Goal: Task Accomplishment & Management: Use online tool/utility

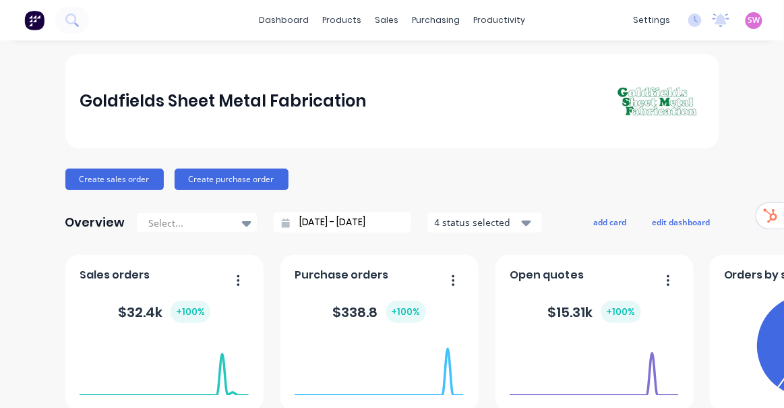
click at [748, 22] on span "SW" at bounding box center [754, 20] width 12 height 12
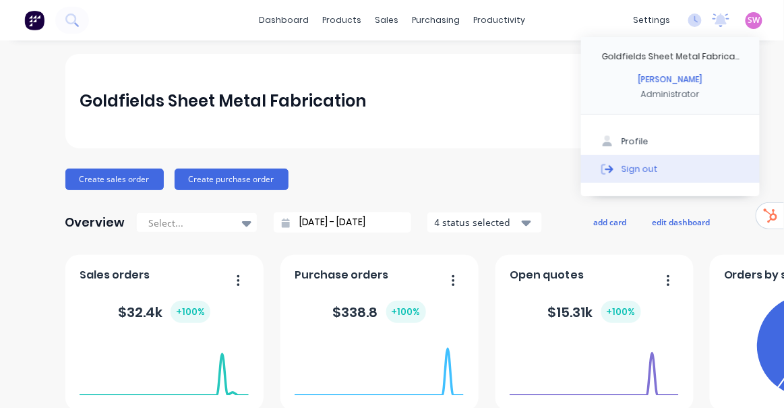
click at [652, 170] on button "Sign out" at bounding box center [670, 168] width 179 height 27
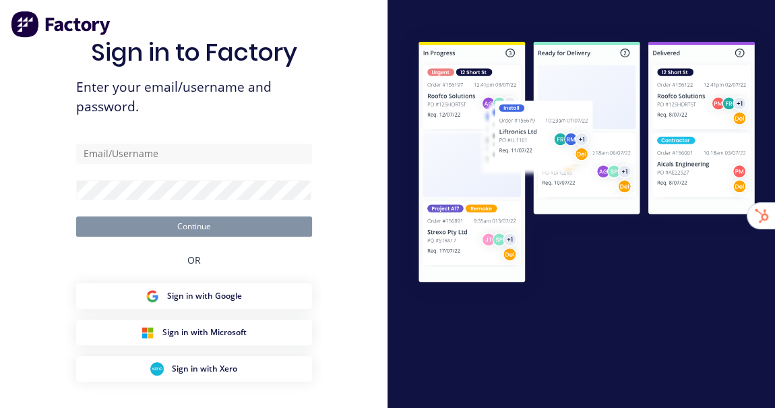
type input "[EMAIL_ADDRESS][DOMAIN_NAME]"
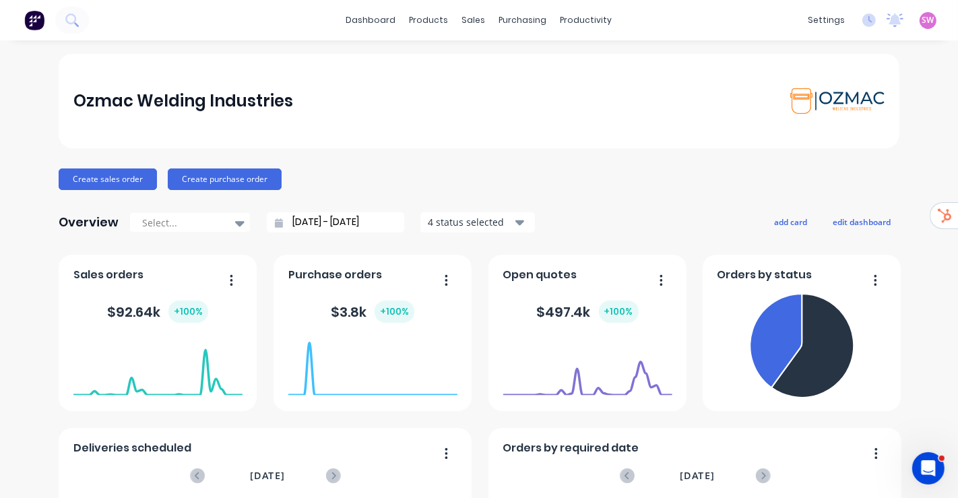
click at [608, 176] on div "Create sales order Create purchase order" at bounding box center [479, 179] width 841 height 22
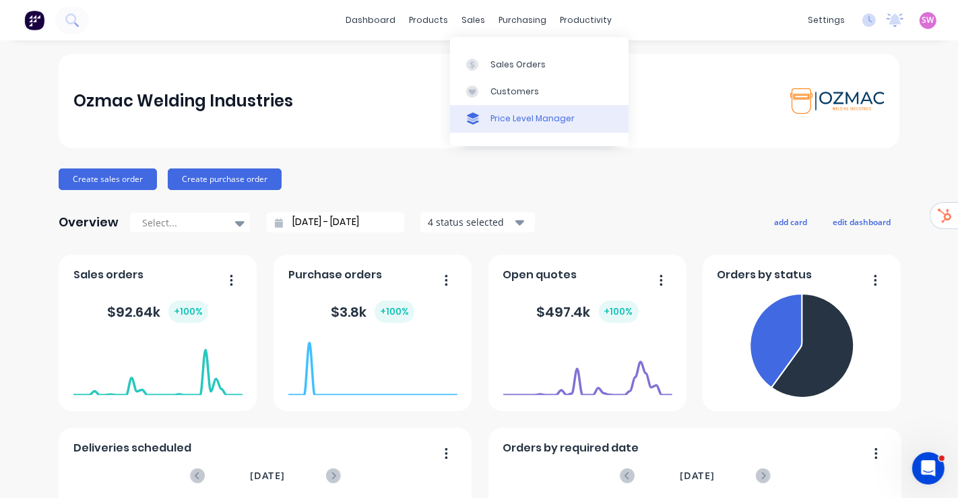
click at [504, 110] on link "Price Level Manager" at bounding box center [539, 118] width 179 height 27
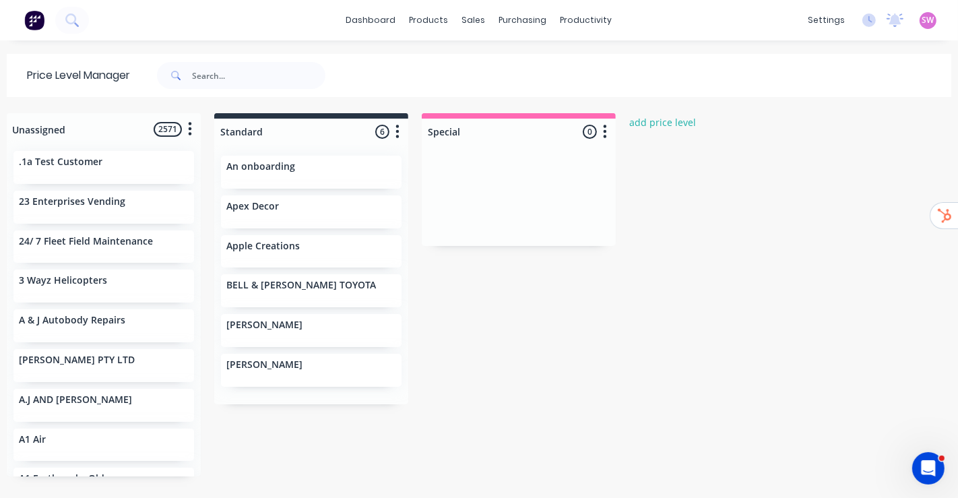
click at [448, 135] on div at bounding box center [519, 132] width 194 height 26
click at [521, 181] on div at bounding box center [519, 195] width 194 height 101
click at [774, 267] on div "Unassigned 2571 Move all customers Standard Special .1a Test Customer 23 Enterp…" at bounding box center [479, 304] width 958 height 383
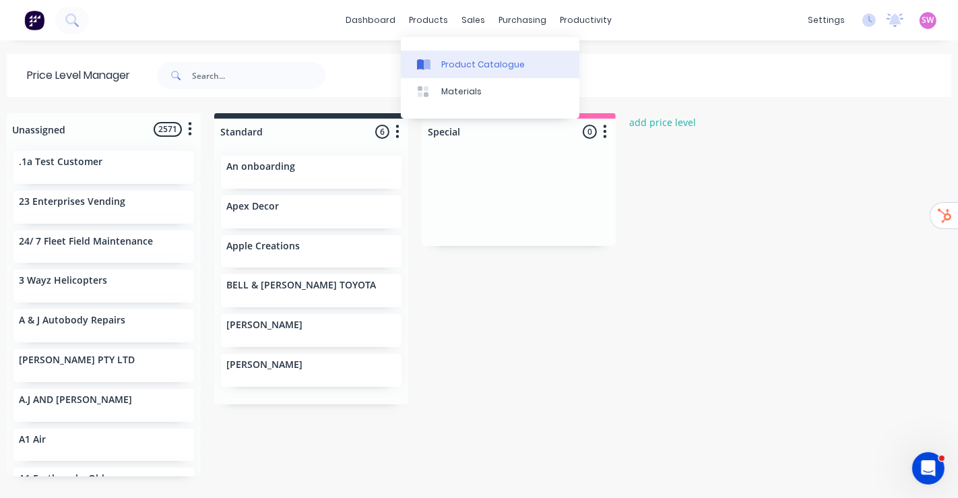
click at [462, 67] on div "Product Catalogue" at bounding box center [483, 65] width 84 height 12
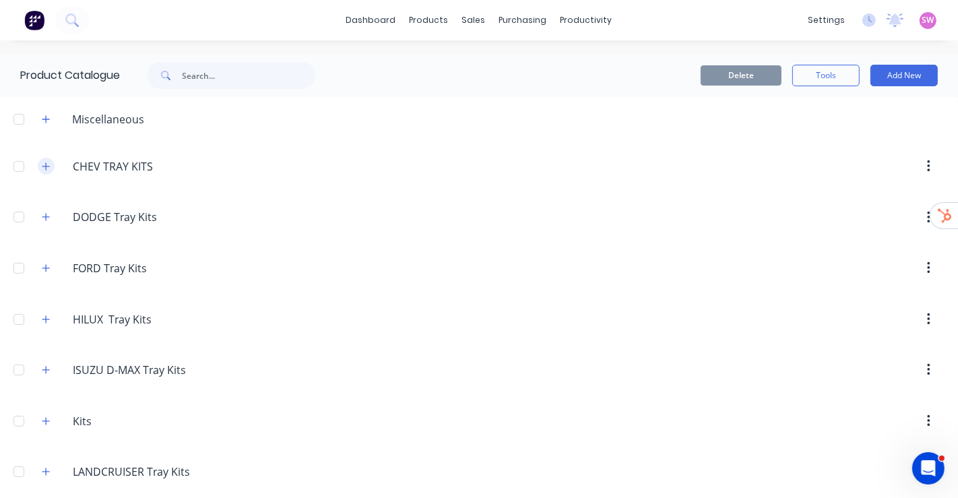
click at [46, 164] on icon "button" at bounding box center [46, 166] width 8 height 9
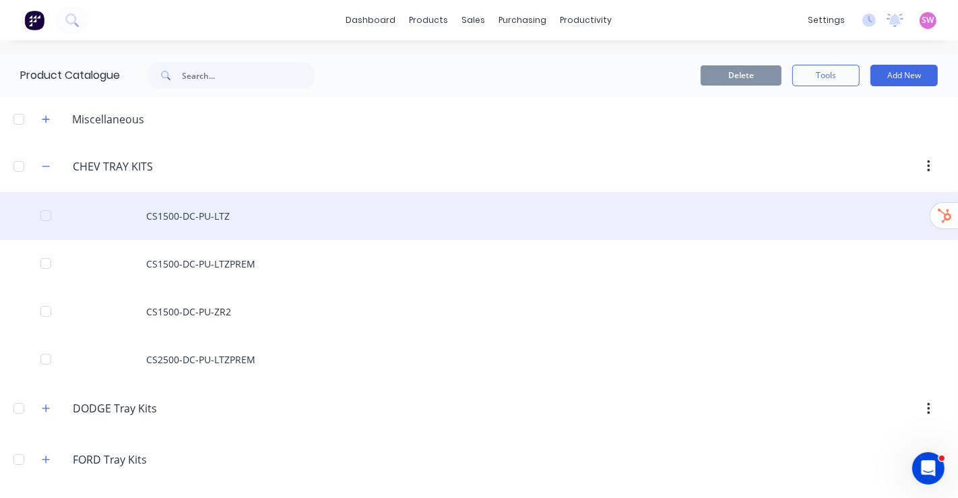
click at [206, 224] on div "CS1500-DC-PU-LTZ" at bounding box center [479, 216] width 958 height 48
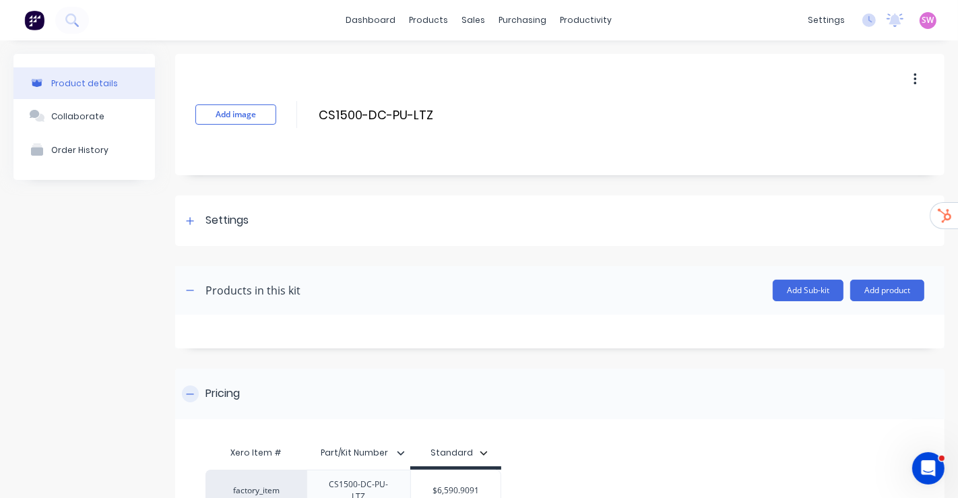
scroll to position [135, 0]
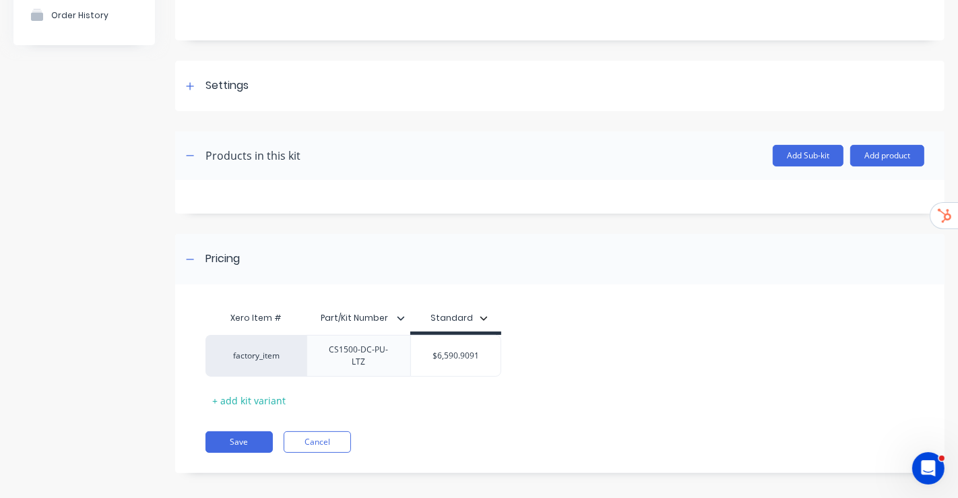
click at [484, 314] on icon "button" at bounding box center [484, 318] width 8 height 8
click at [477, 353] on div "All" at bounding box center [505, 351] width 76 height 14
click at [609, 263] on div "Pricing" at bounding box center [559, 259] width 769 height 51
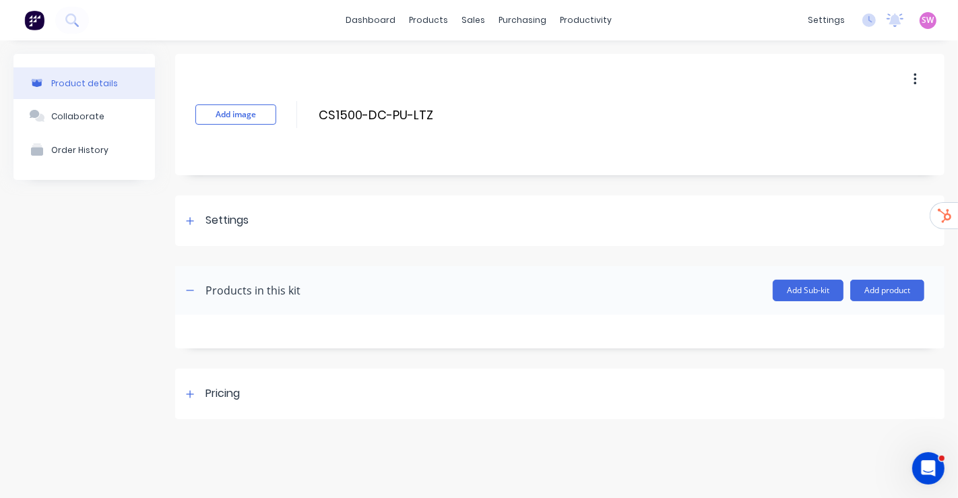
click at [165, 400] on div "Product details Collaborate Order History Add image CS1500-DC-PU-LTZ CS1500-DC-…" at bounding box center [478, 236] width 931 height 365
click at [196, 398] on div at bounding box center [190, 393] width 17 height 17
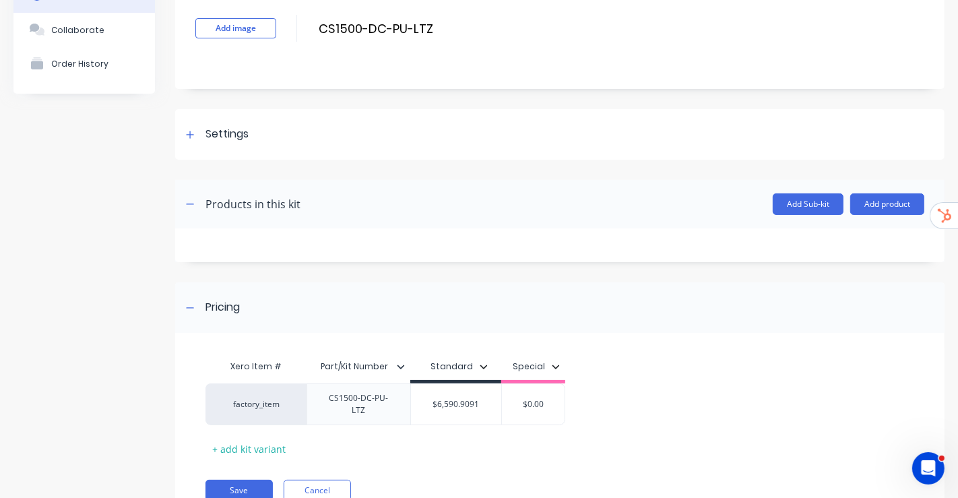
scroll to position [135, 0]
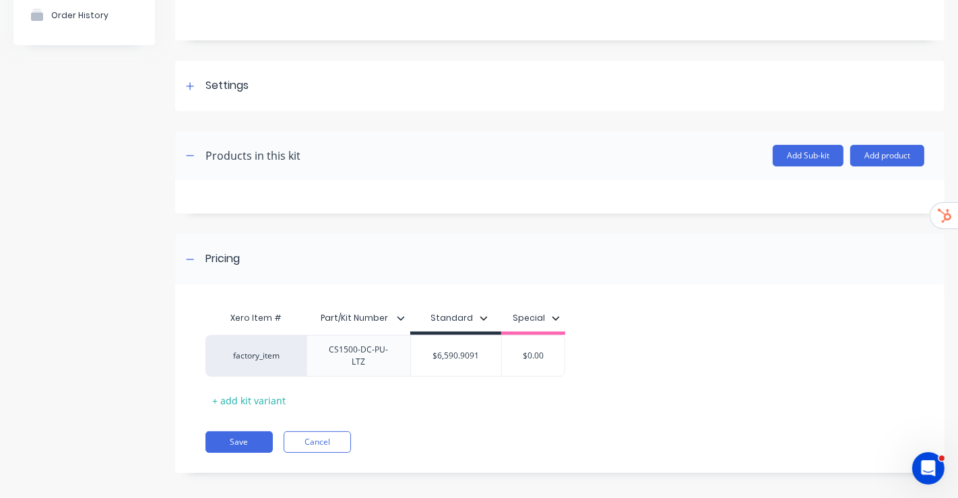
click at [558, 323] on button "Special" at bounding box center [536, 318] width 61 height 20
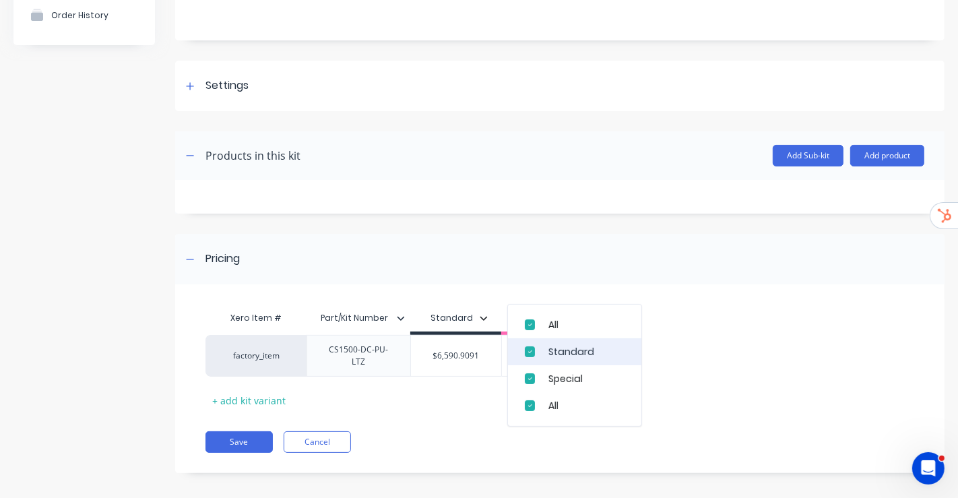
click at [551, 338] on button "Standard" at bounding box center [574, 351] width 133 height 27
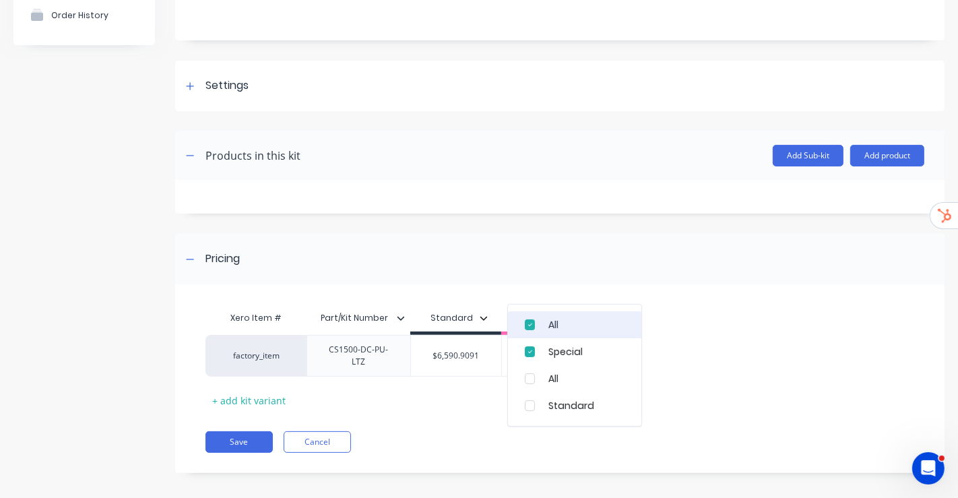
click at [556, 331] on div "All" at bounding box center [586, 324] width 76 height 14
click at [517, 322] on div "button" at bounding box center [530, 324] width 27 height 27
click at [528, 321] on div "button" at bounding box center [530, 324] width 27 height 27
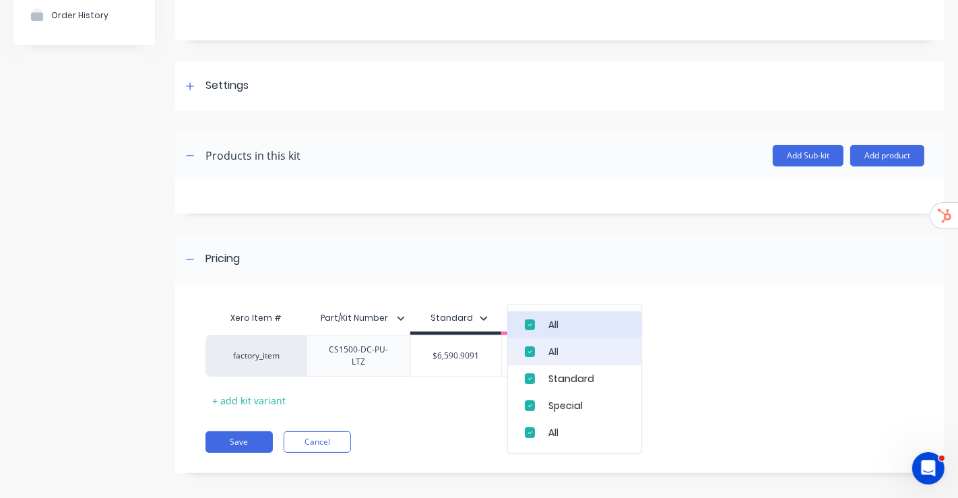
click at [527, 356] on div "button" at bounding box center [530, 351] width 27 height 27
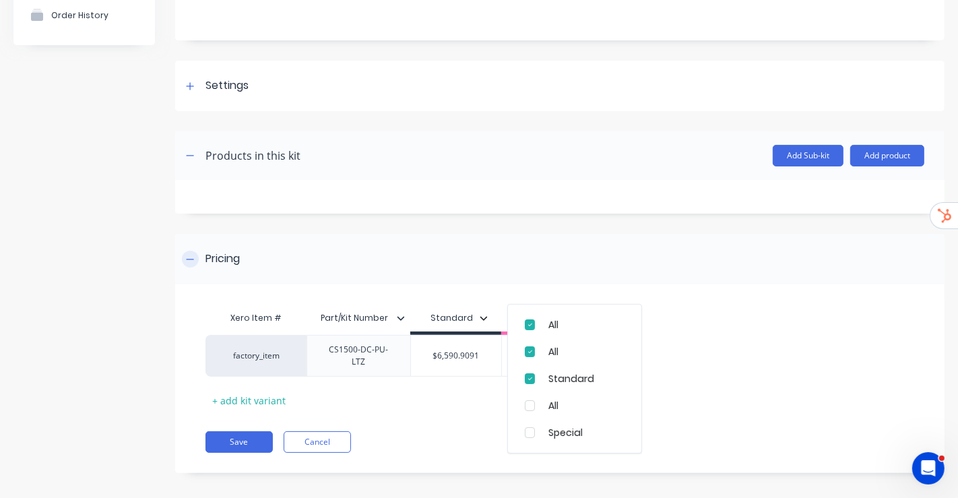
click at [600, 248] on div "Pricing" at bounding box center [559, 259] width 769 height 51
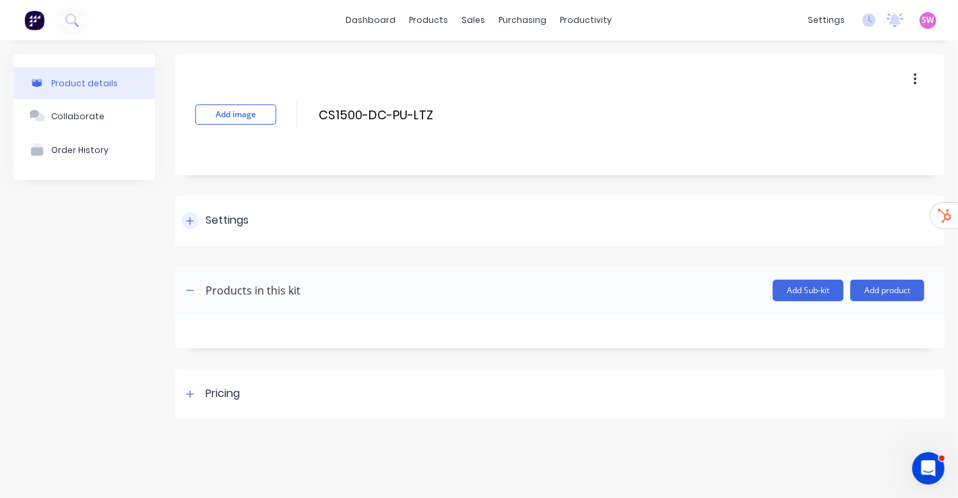
scroll to position [0, 0]
click at [315, 378] on div "Pricing" at bounding box center [559, 394] width 769 height 51
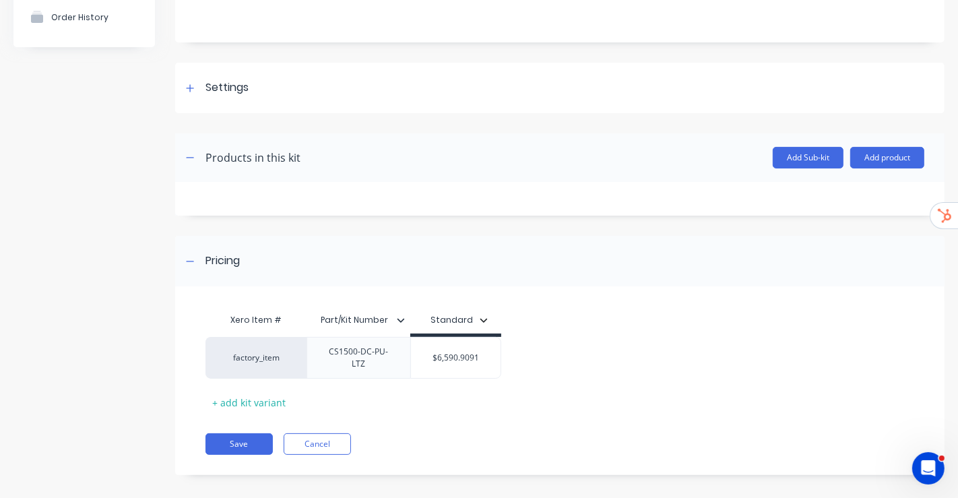
scroll to position [135, 0]
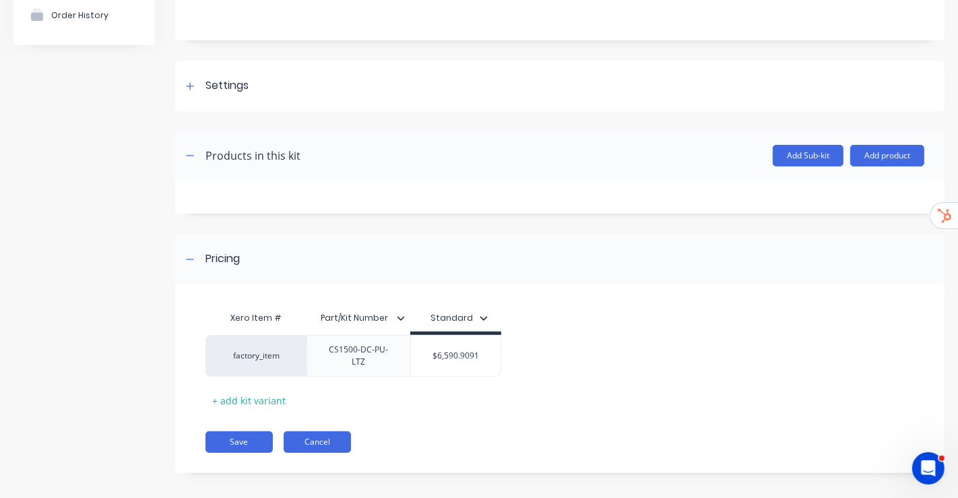
click at [338, 407] on button "Cancel" at bounding box center [317, 442] width 67 height 22
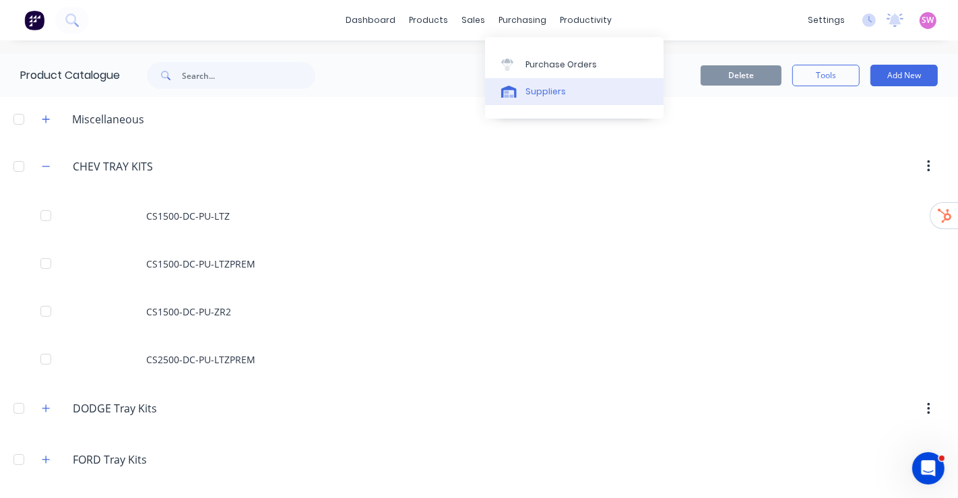
click at [540, 86] on div "Suppliers" at bounding box center [546, 92] width 40 height 12
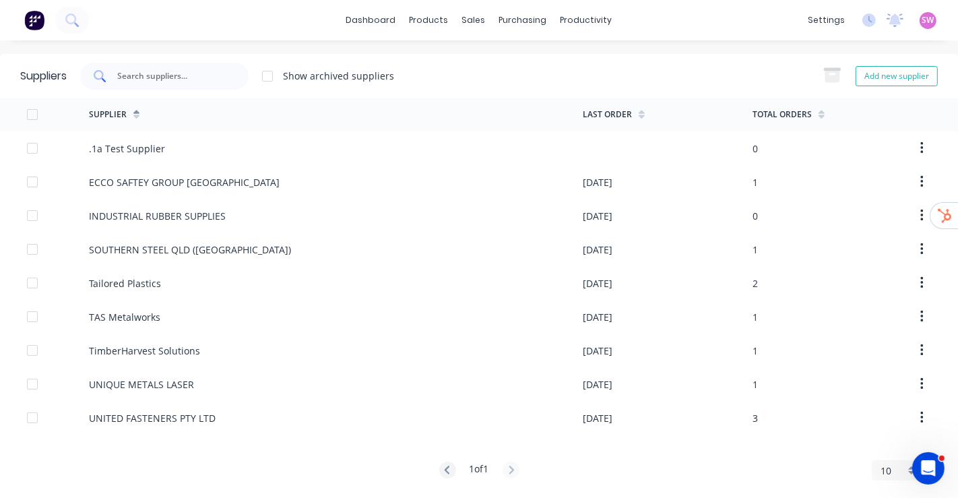
click at [216, 71] on input "text" at bounding box center [172, 75] width 112 height 13
paste input "SOUTHERN QUEENSLAND STEEL"
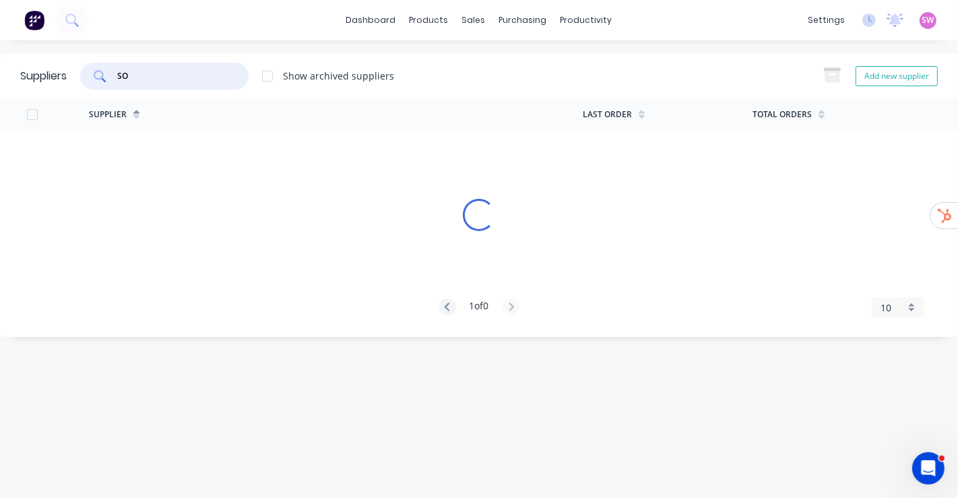
type input "S"
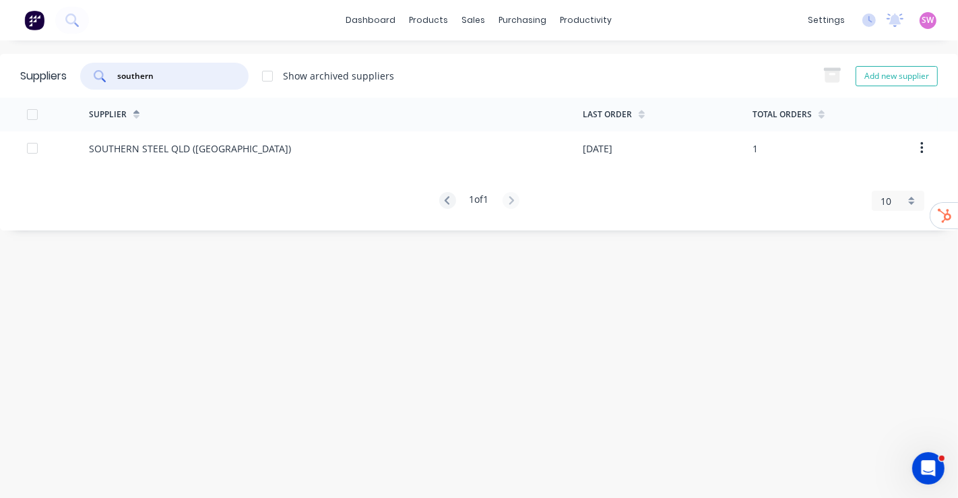
type input "southern"
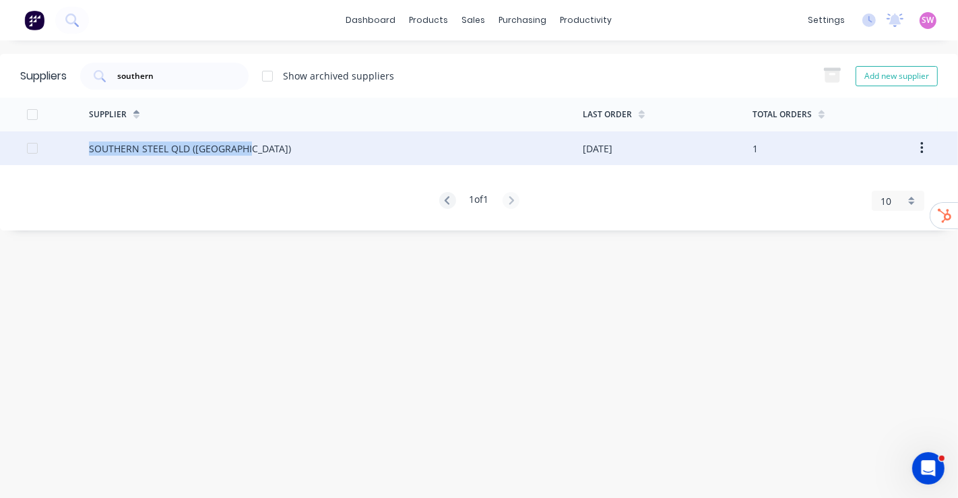
drag, startPoint x: 267, startPoint y: 147, endPoint x: 89, endPoint y: 151, distance: 178.6
click at [89, 151] on div "SOUTHERN STEEL QLD (TOOWOOMBA)" at bounding box center [336, 148] width 494 height 34
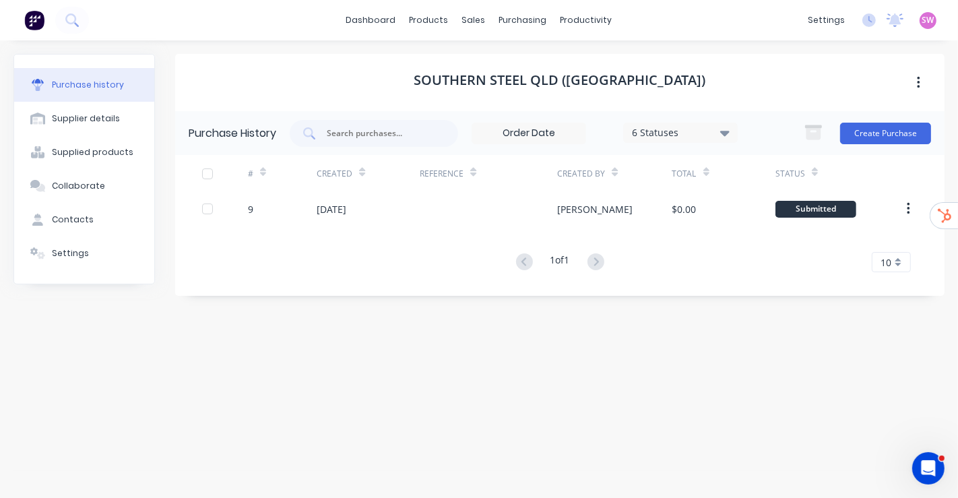
click at [440, 80] on h1 "SOUTHERN STEEL QLD (TOOWOOMBA)" at bounding box center [560, 80] width 292 height 16
drag, startPoint x: 437, startPoint y: 81, endPoint x: 689, endPoint y: 81, distance: 252.7
click at [689, 81] on div "SOUTHERN STEEL QLD (TOOWOOMBA)" at bounding box center [559, 82] width 769 height 57
copy h1 "SOUTHERN STEEL QLD (TOOWOOMBA)"
click at [256, 395] on div "SOUTHERN STEEL QLD (TOOWOOMBA) Purchase History 6 Statuses 6 Statuses Create Pu…" at bounding box center [559, 262] width 769 height 417
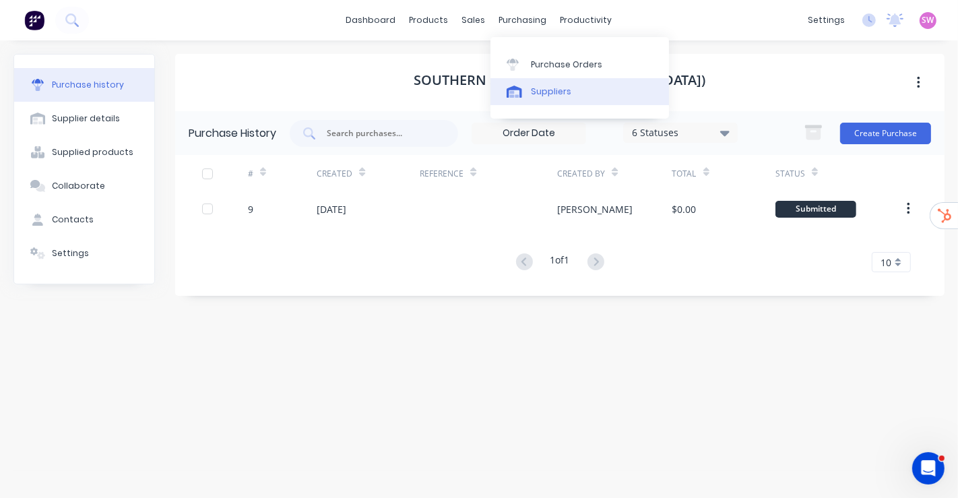
click at [540, 89] on div "Suppliers" at bounding box center [551, 92] width 40 height 12
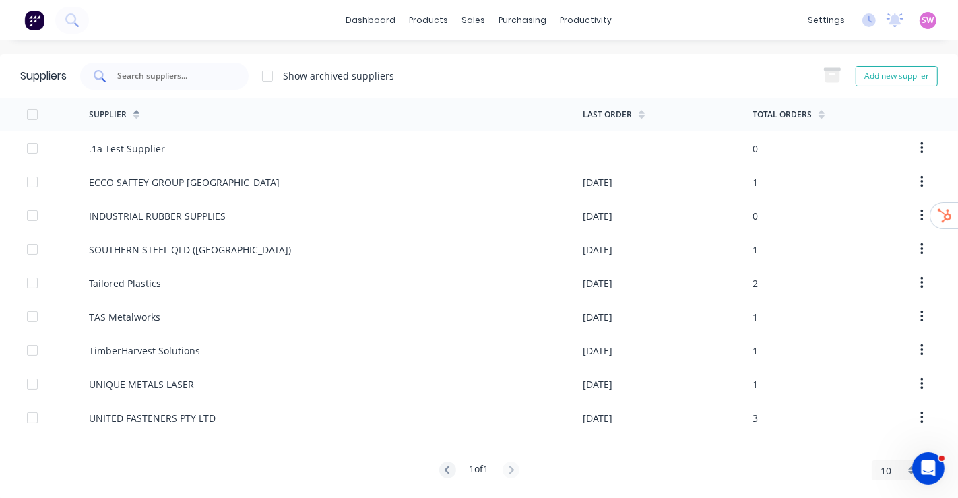
click at [213, 75] on input "text" at bounding box center [172, 75] width 112 height 13
paste input "AUSTRALIAN STAINLESS DISTRIBUTORS"
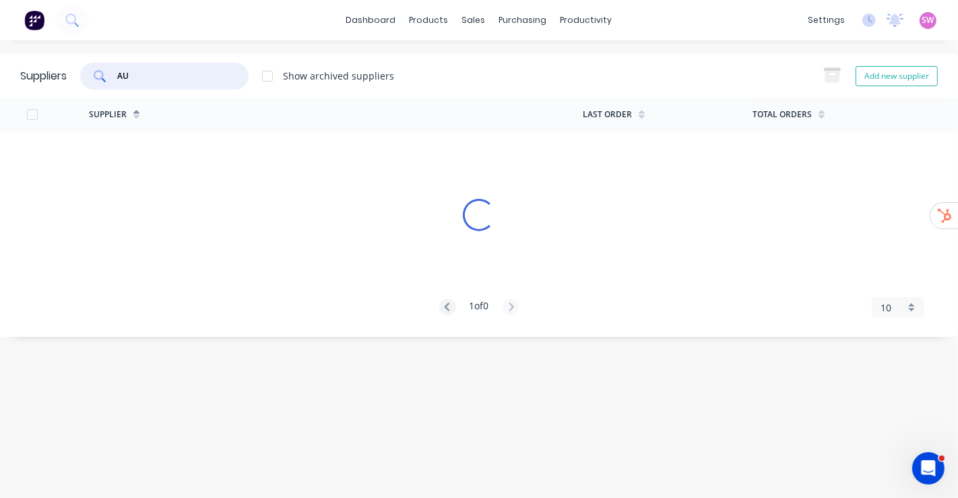
type input "A"
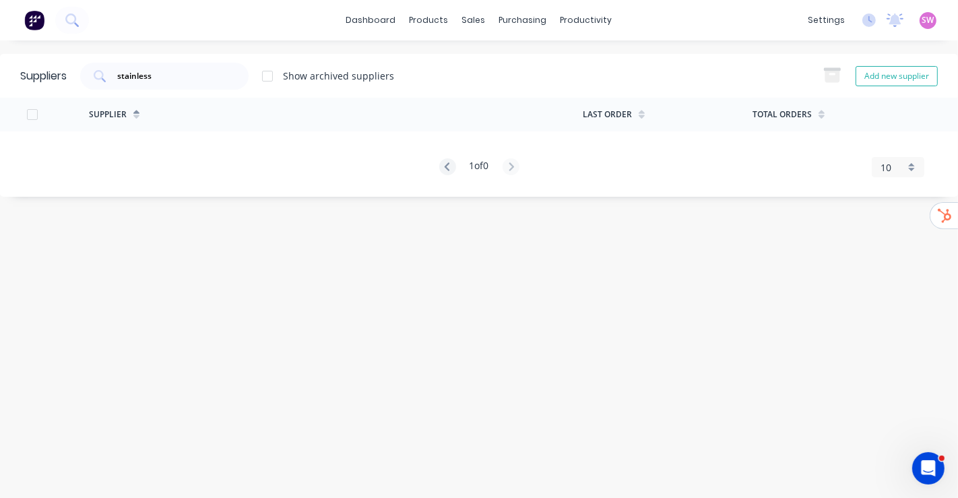
click at [283, 347] on div "Suppliers stainless Show archived suppliers Add new supplier Supplier Last Orde…" at bounding box center [479, 269] width 958 height 431
drag, startPoint x: 189, startPoint y: 71, endPoint x: 80, endPoint y: 66, distance: 108.6
click at [81, 66] on div "stainless Show archived suppliers" at bounding box center [230, 76] width 327 height 27
paste input "SOUTHERN QUEENSLAND STEEL"
click at [197, 71] on input "SOUTHERN QUEENSLAND STEEL" at bounding box center [172, 75] width 112 height 13
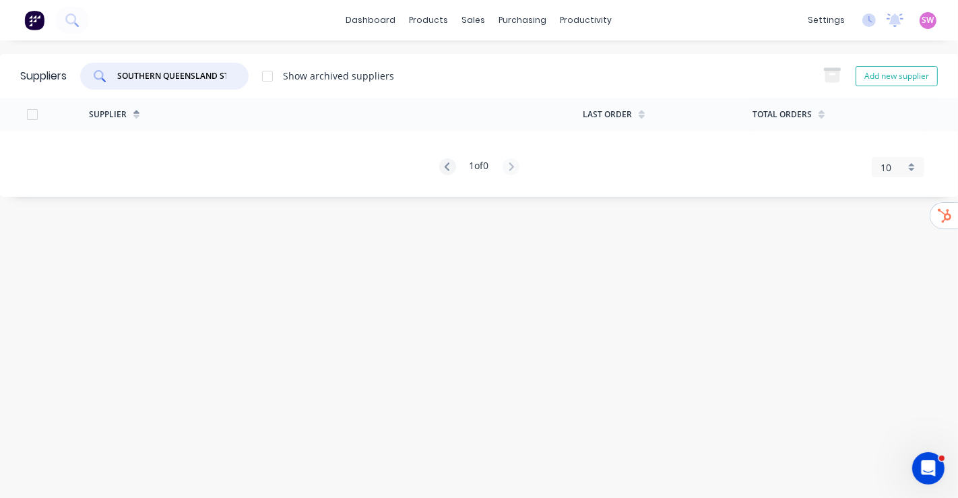
paste input "INDUSTRIAL TUBE MANUFACTURING"
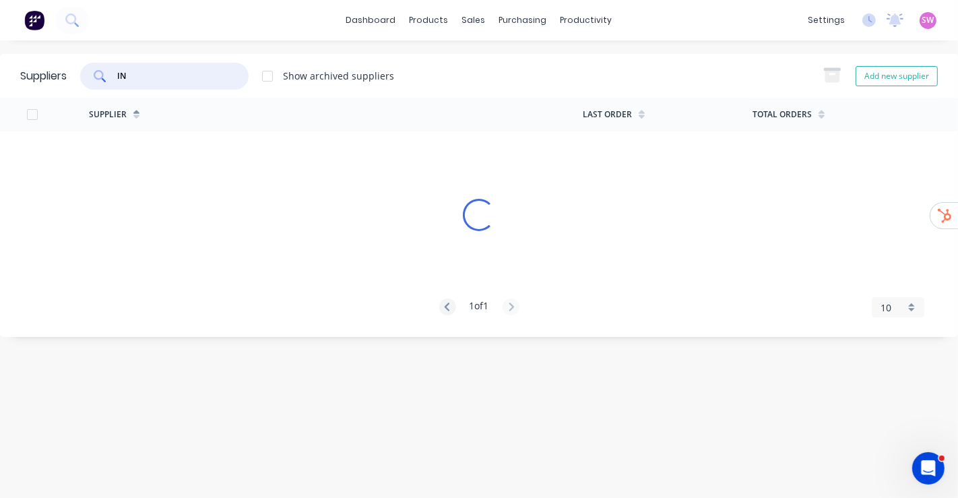
type input "I"
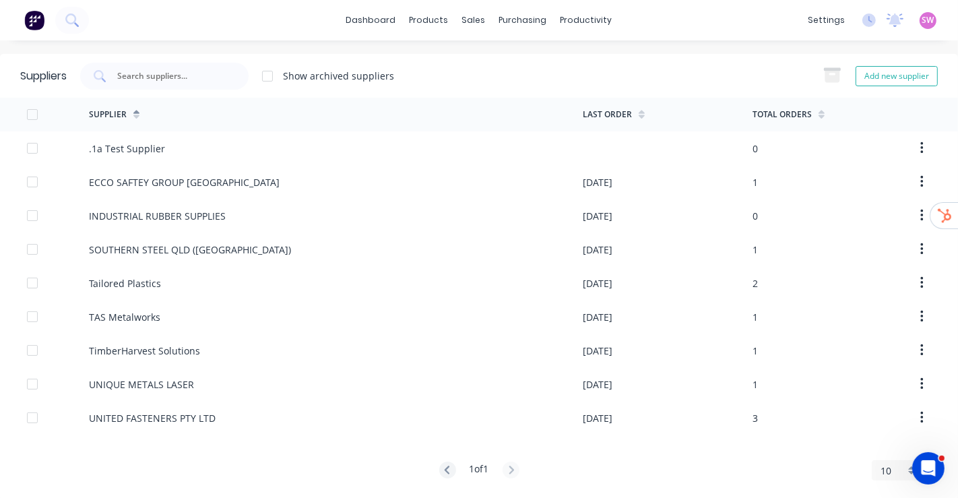
click at [292, 42] on div "dashboard products sales purchasing productivity dashboard products Product Cat…" at bounding box center [479, 249] width 958 height 498
click at [194, 74] on input "text" at bounding box center [172, 75] width 112 height 13
paste input "BEAUDESERT EXHAUSHT"
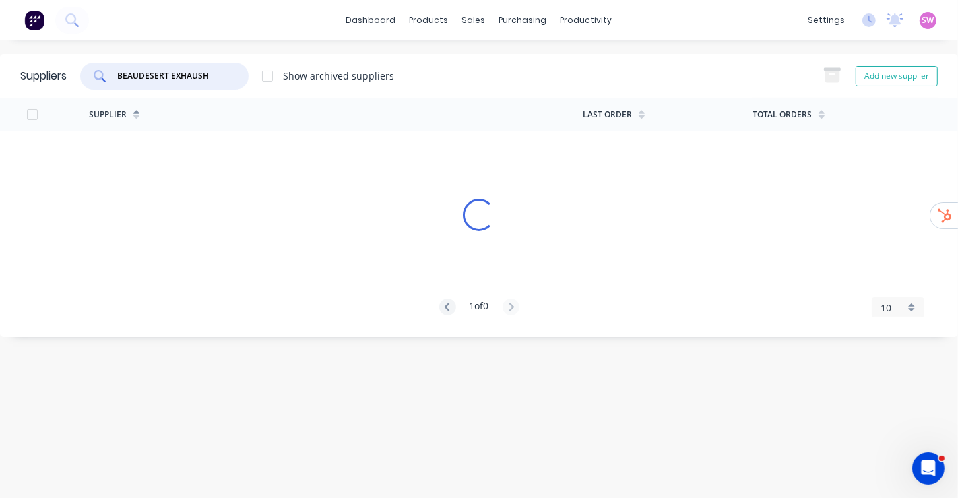
type input "BEAUDESERT EXHAUS"
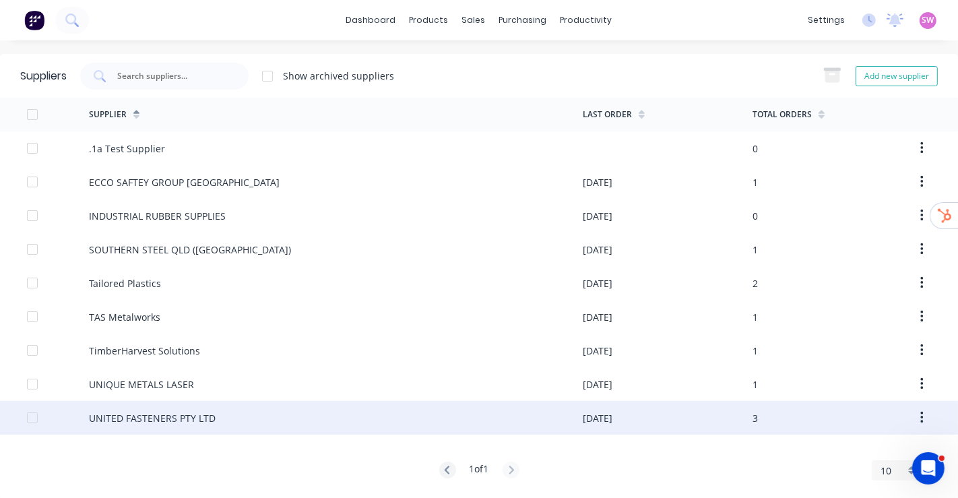
click at [232, 407] on div "UNITED FASTENERS PTY LTD" at bounding box center [336, 418] width 494 height 34
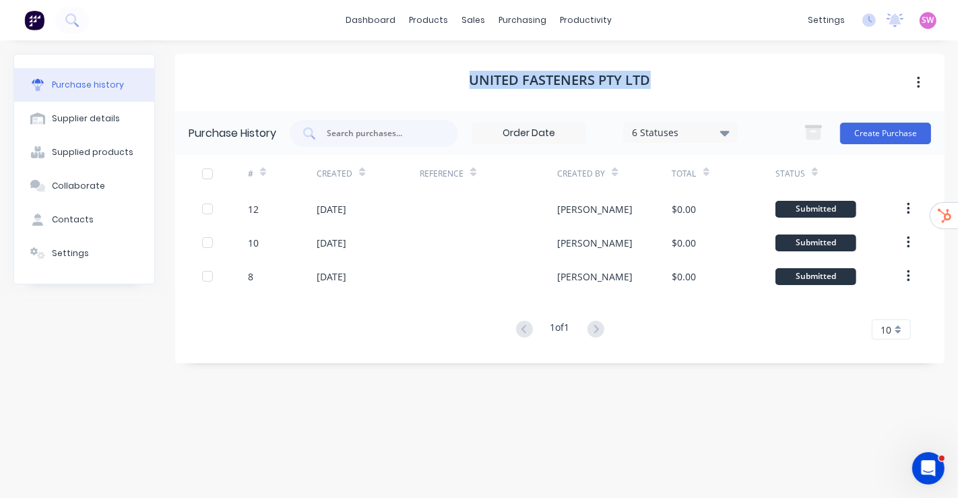
drag, startPoint x: 648, startPoint y: 79, endPoint x: 468, endPoint y: 82, distance: 180.6
click at [468, 82] on div "UNITED FASTENERS PTY LTD" at bounding box center [559, 82] width 769 height 57
copy h1 "UNITED FASTENERS PTY LTD"
click at [303, 406] on div "UNITED FASTENERS PTY LTD Purchase History 6 Statuses 6 Statuses Create Purchase…" at bounding box center [559, 262] width 769 height 417
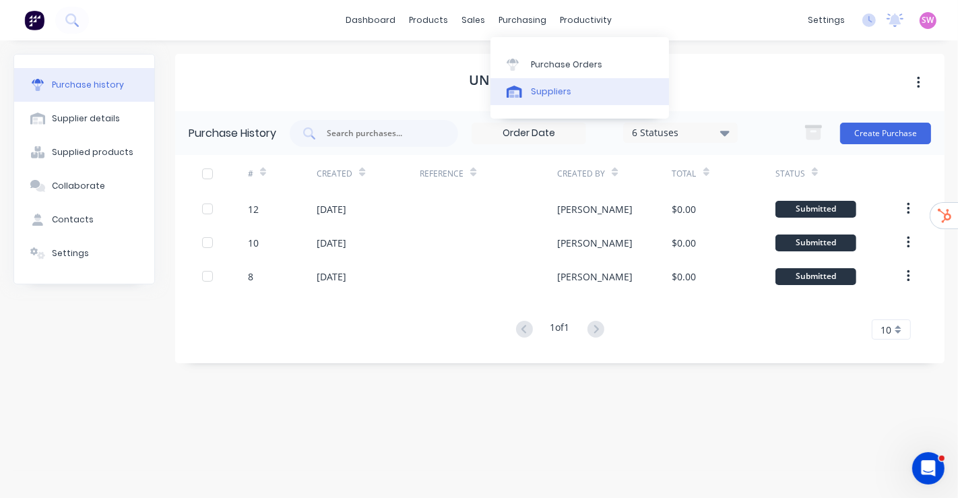
click at [562, 102] on link "Suppliers" at bounding box center [579, 91] width 179 height 27
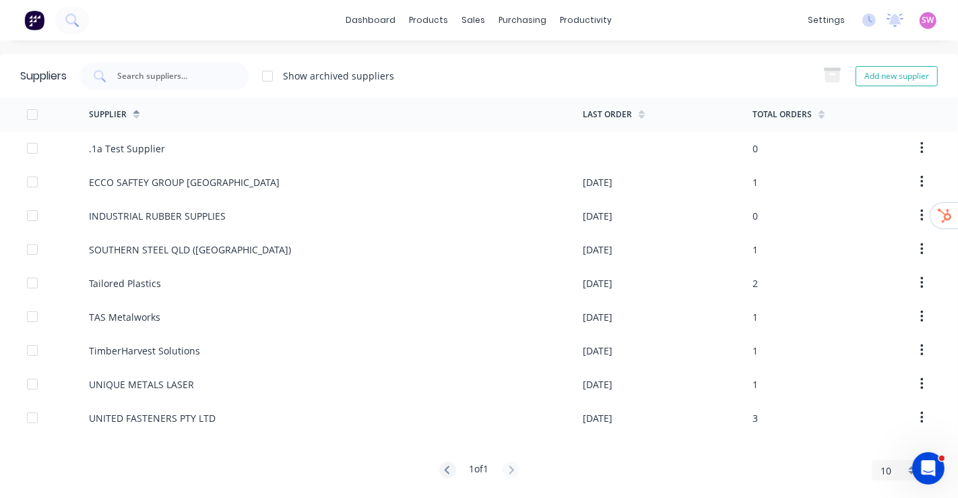
click at [284, 26] on div "dashboard products sales purchasing productivity dashboard products Product Cat…" at bounding box center [479, 20] width 958 height 40
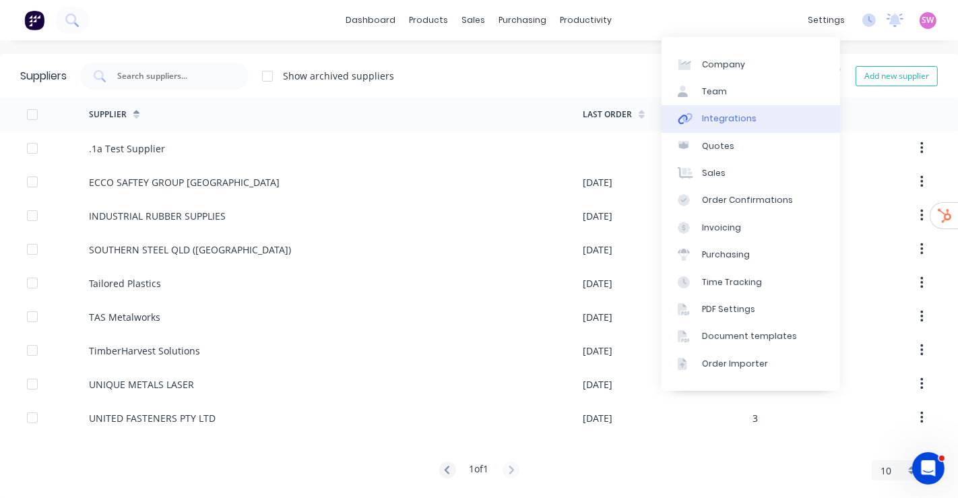
click at [742, 122] on div "Integrations" at bounding box center [729, 119] width 55 height 12
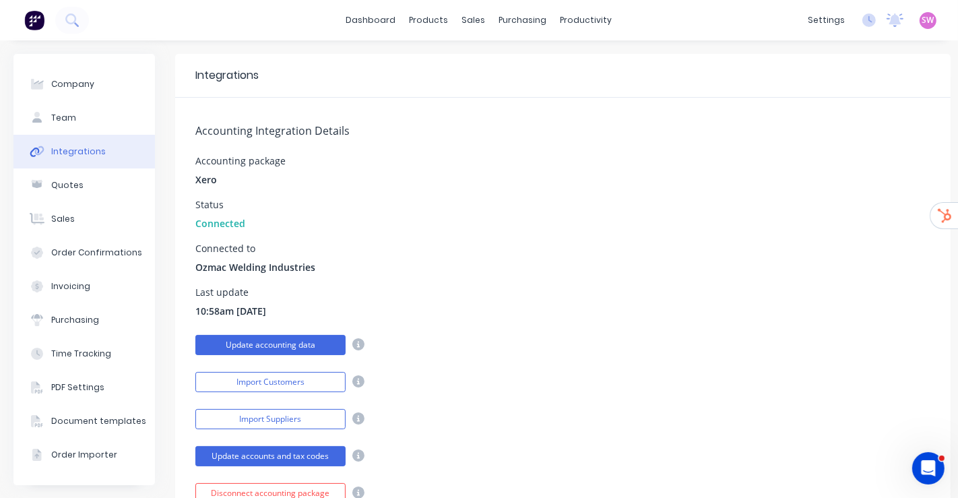
click at [313, 351] on button "Update accounting data" at bounding box center [270, 345] width 150 height 20
click at [546, 156] on div "Accounting package Xero" at bounding box center [562, 171] width 735 height 30
drag, startPoint x: 542, startPoint y: 321, endPoint x: 461, endPoint y: 205, distance: 141.3
click at [461, 205] on div "Status Connected" at bounding box center [562, 215] width 735 height 30
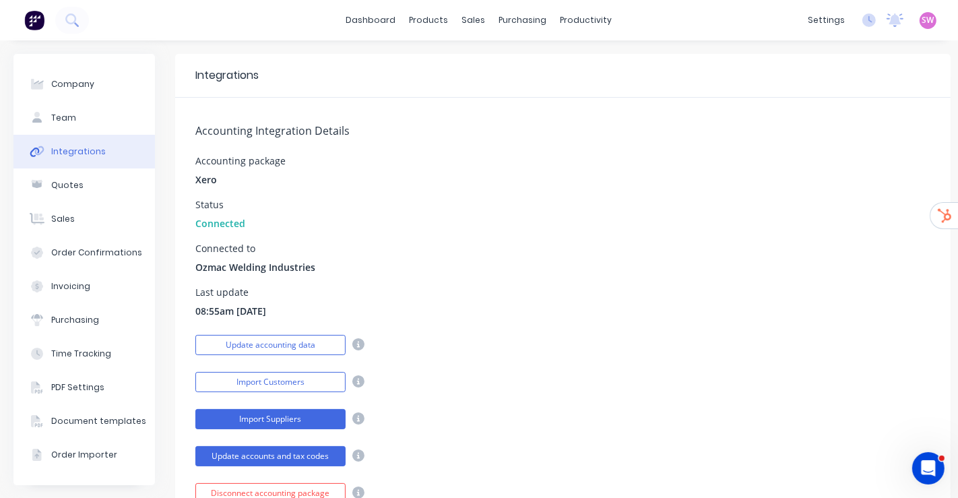
click at [274, 418] on button "Import Suppliers" at bounding box center [270, 419] width 150 height 20
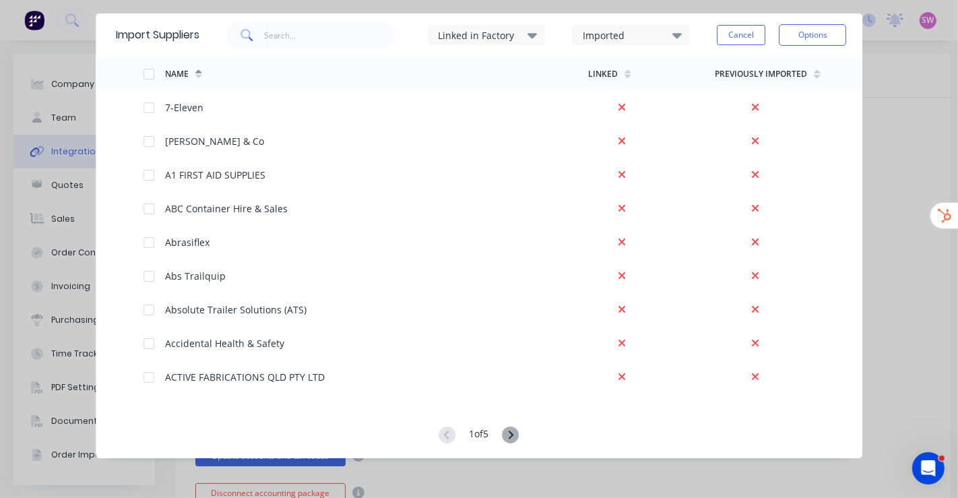
click at [512, 433] on icon at bounding box center [511, 434] width 17 height 17
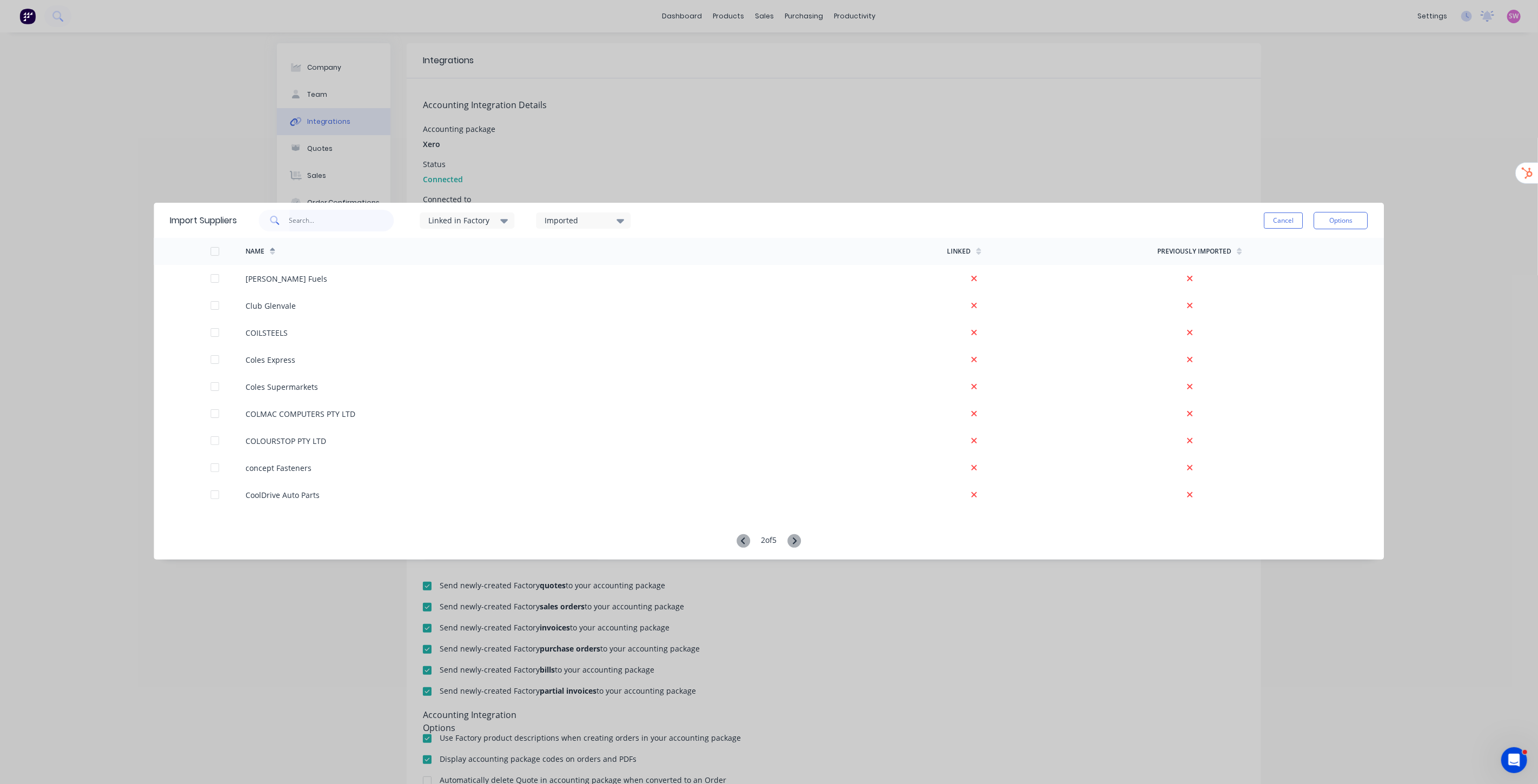
click at [343, 221] on input "text" at bounding box center [341, 220] width 105 height 22
drag, startPoint x: 344, startPoint y: 221, endPoint x: 268, endPoint y: 220, distance: 76.0
click at [268, 220] on div "southern" at bounding box center [326, 220] width 135 height 22
click at [317, 225] on input "qu" at bounding box center [341, 220] width 105 height 22
type input "stainless"
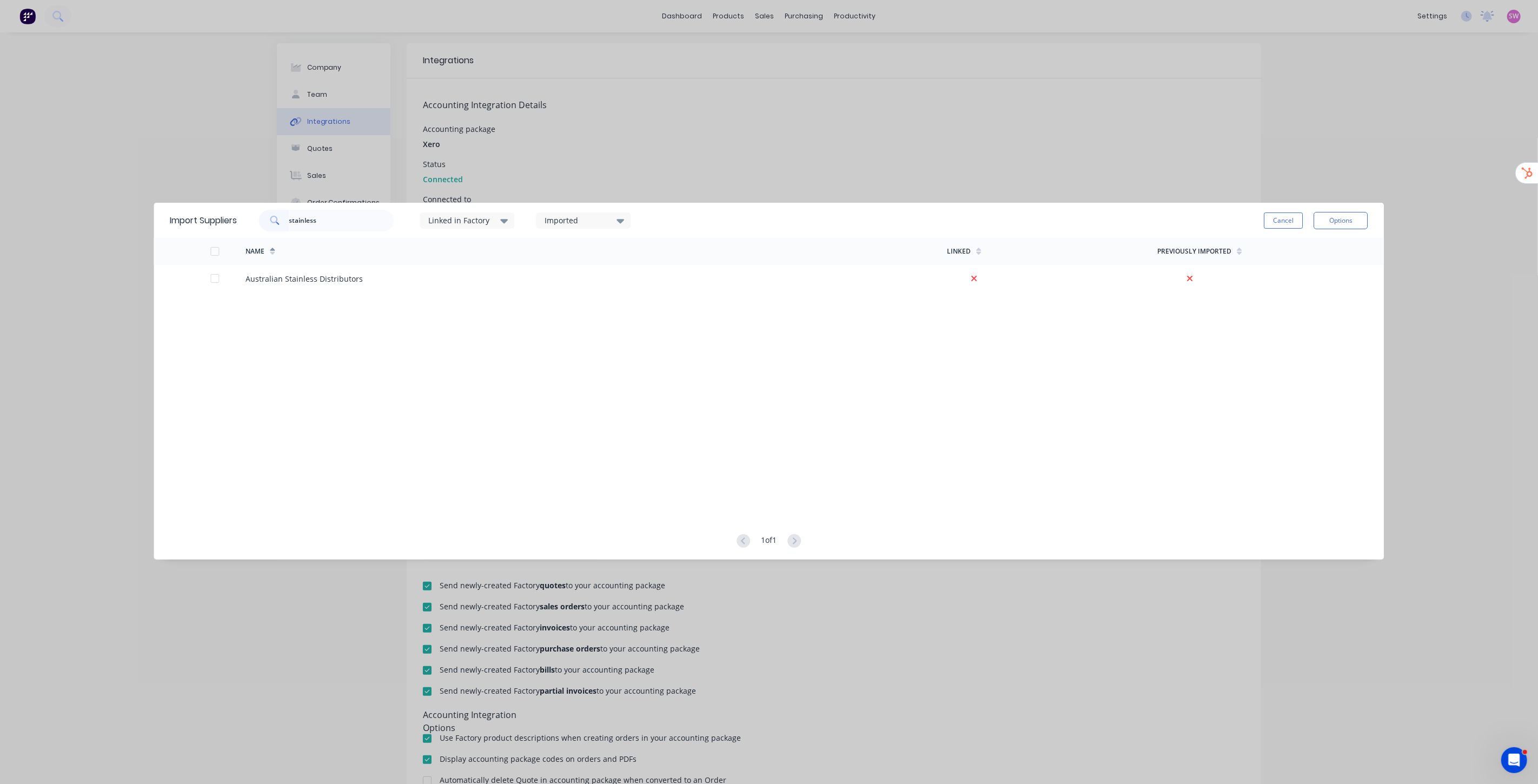
click at [101, 95] on div "Import Suppliers stainless Linked in Factory Imported Cancel Options Name Linke…" at bounding box center [769, 392] width 1538 height 784
